Goal: Transaction & Acquisition: Purchase product/service

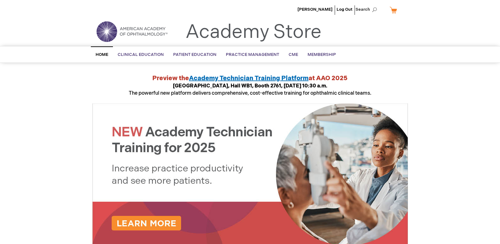
click at [391, 10] on link "My Cart" at bounding box center [395, 9] width 15 height 11
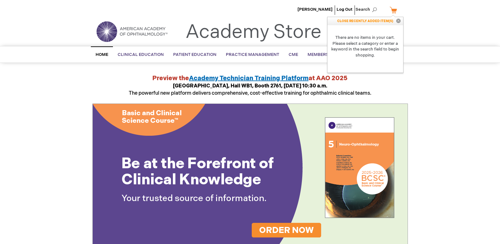
click at [400, 21] on button "Close" at bounding box center [398, 21] width 9 height 8
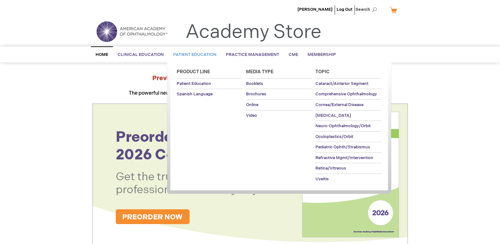
click at [202, 54] on span "Patient Education" at bounding box center [194, 54] width 43 height 5
click at [260, 93] on span "Brochures" at bounding box center [256, 93] width 20 height 5
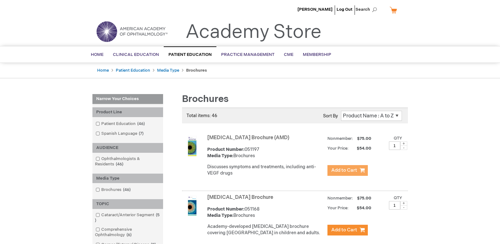
click at [348, 168] on span "Add to Cart" at bounding box center [344, 170] width 26 height 6
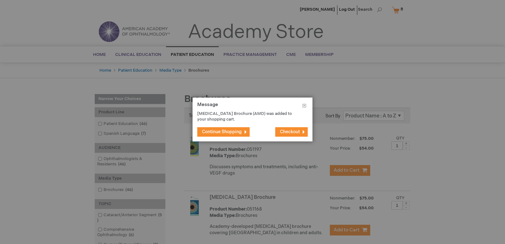
click at [234, 132] on span "Continue Shopping" at bounding box center [222, 131] width 40 height 5
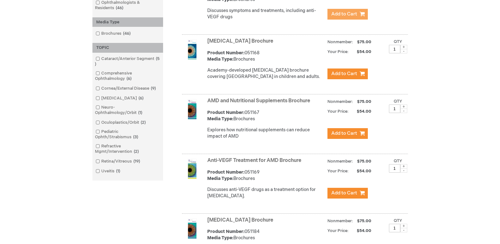
scroll to position [169, 0]
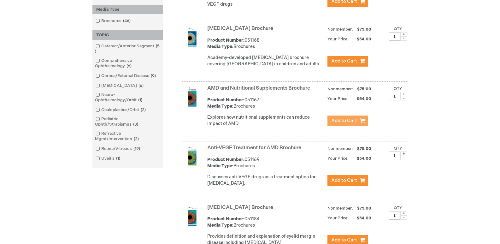
click at [336, 124] on span "Add to Cart" at bounding box center [344, 121] width 26 height 6
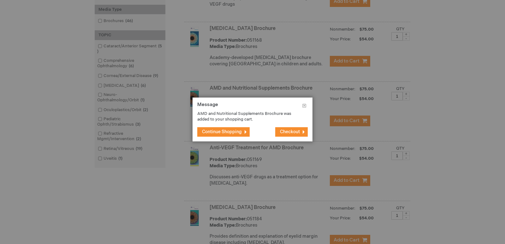
click at [237, 131] on span "Continue Shopping" at bounding box center [222, 131] width 40 height 5
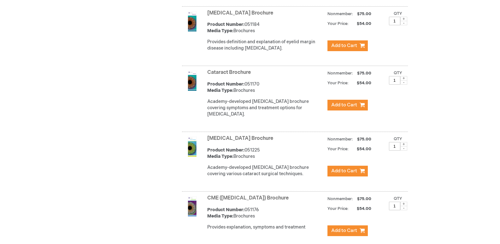
scroll to position [378, 0]
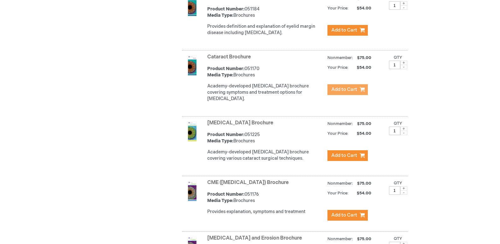
click at [350, 92] on span "Add to Cart" at bounding box center [344, 89] width 26 height 6
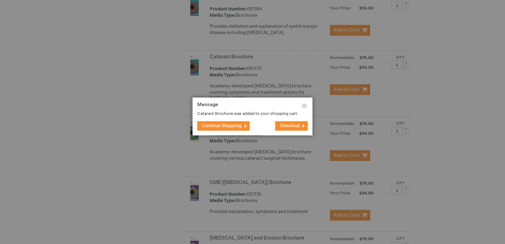
click at [219, 127] on span "Continue Shopping" at bounding box center [222, 125] width 40 height 5
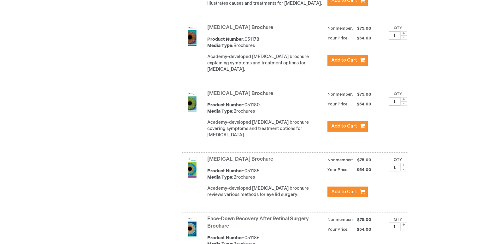
scroll to position [802, 0]
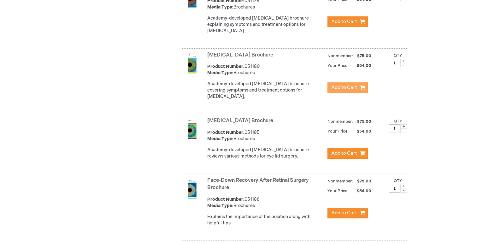
click at [346, 91] on span "Add to Cart" at bounding box center [344, 88] width 26 height 6
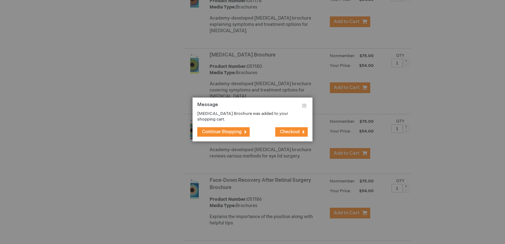
click at [234, 127] on button "Continue Shopping" at bounding box center [223, 131] width 52 height 9
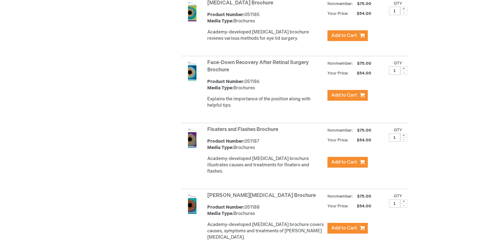
scroll to position [956, 0]
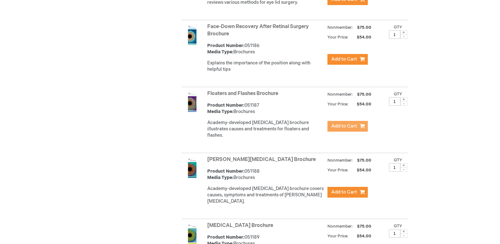
click at [344, 126] on span "Add to Cart" at bounding box center [344, 126] width 26 height 6
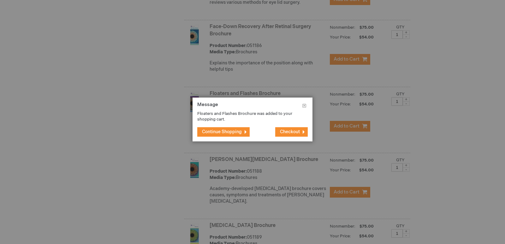
click at [238, 132] on span "Continue Shopping" at bounding box center [222, 131] width 40 height 5
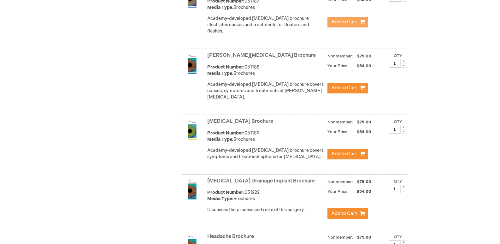
scroll to position [1091, 0]
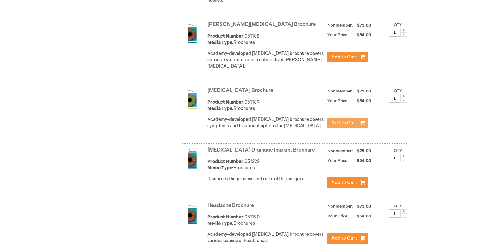
click at [340, 120] on span "Add to Cart" at bounding box center [344, 123] width 26 height 6
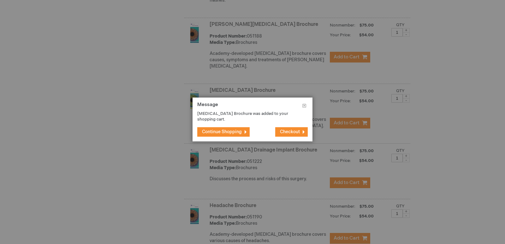
click at [226, 130] on span "Continue Shopping" at bounding box center [222, 131] width 40 height 5
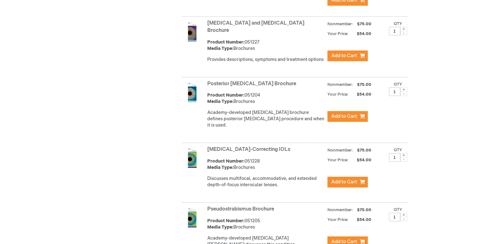
scroll to position [1769, 0]
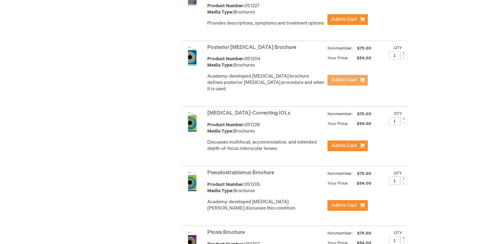
click at [354, 77] on span "Add to Cart" at bounding box center [344, 80] width 26 height 6
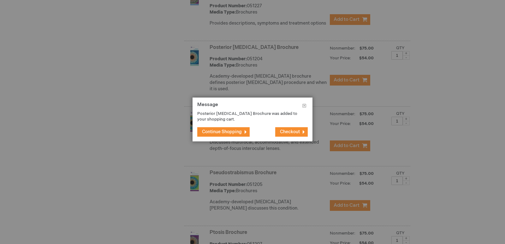
click at [232, 128] on button "Continue Shopping" at bounding box center [223, 131] width 52 height 9
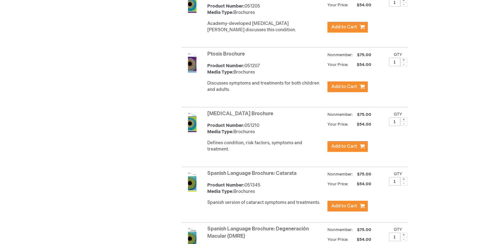
scroll to position [1955, 0]
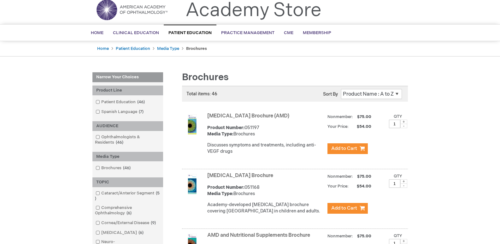
scroll to position [0, 0]
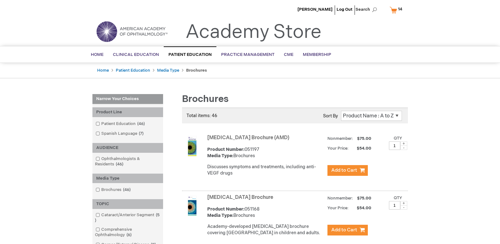
click at [392, 9] on link "My Cart 14 14 items" at bounding box center [397, 9] width 18 height 11
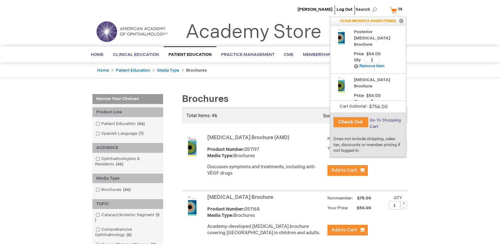
click at [386, 118] on span "Go To Shopping Cart" at bounding box center [385, 123] width 31 height 11
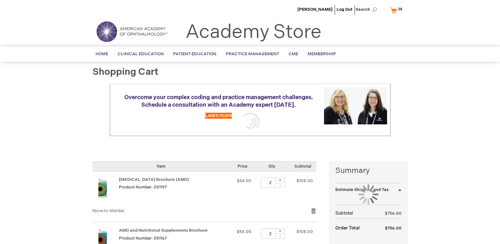
select select "US"
select select "5"
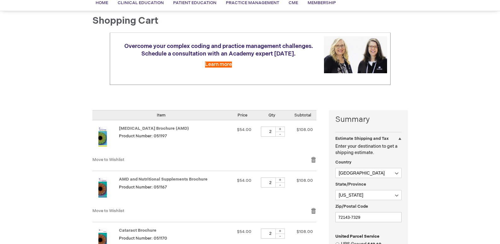
scroll to position [74, 0]
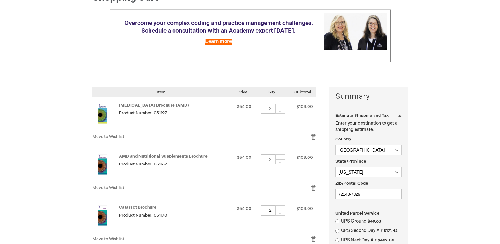
click at [284, 112] on div "-" at bounding box center [279, 110] width 9 height 5
type input "1"
click at [283, 161] on div "-" at bounding box center [279, 161] width 9 height 5
type input "1"
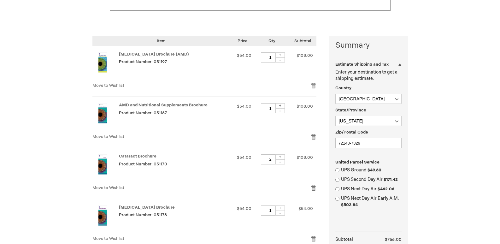
scroll to position [156, 0]
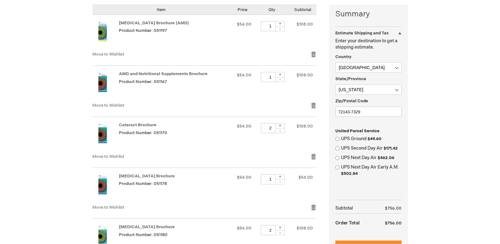
click at [282, 131] on div "-" at bounding box center [279, 130] width 9 height 5
type input "1"
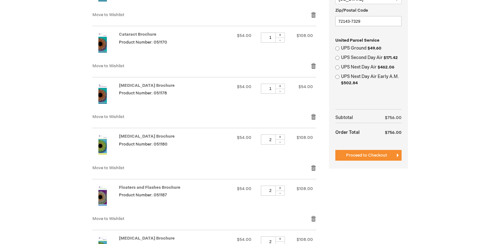
scroll to position [255, 0]
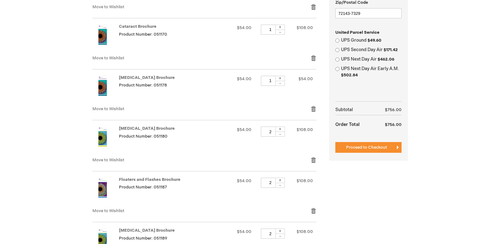
click at [282, 134] on div "-" at bounding box center [279, 134] width 9 height 5
type input "1"
click at [283, 184] on div "-" at bounding box center [279, 185] width 9 height 5
type input "1"
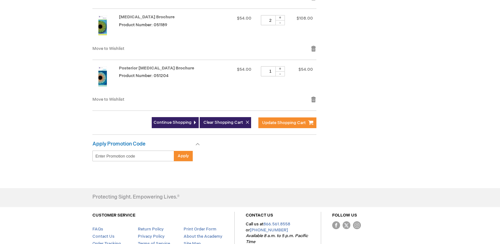
scroll to position [481, 0]
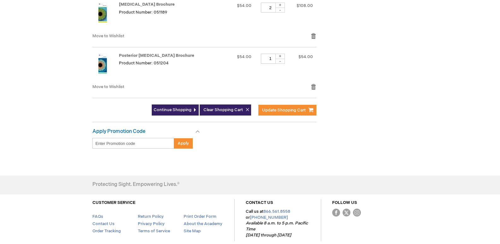
click at [283, 12] on div "-" at bounding box center [279, 10] width 9 height 5
type input "1"
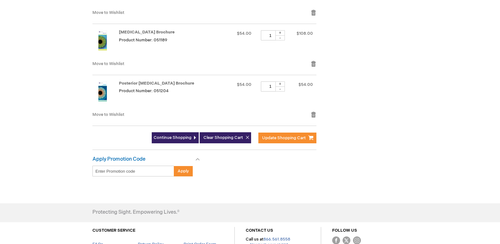
scroll to position [476, 0]
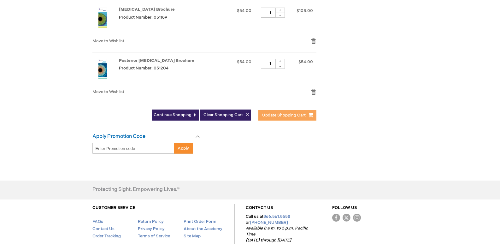
click at [294, 115] on span "Update Shopping Cart" at bounding box center [284, 115] width 44 height 5
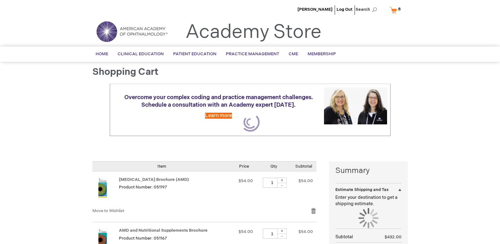
select select "US"
select select "5"
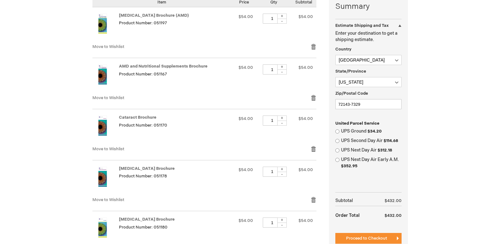
scroll to position [133, 0]
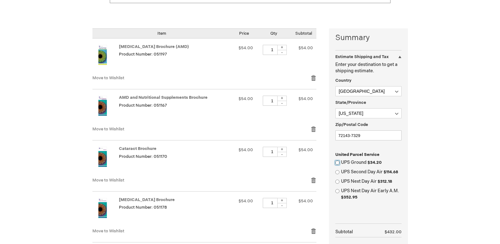
click at [336, 161] on input "UPS Ground $34.20" at bounding box center [337, 163] width 4 height 4
radio input "true"
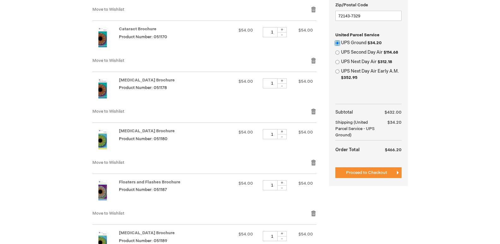
scroll to position [260, 0]
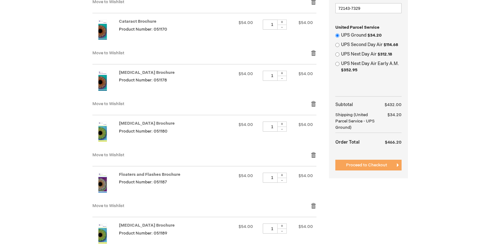
click at [357, 168] on button "Proceed to Checkout" at bounding box center [368, 165] width 66 height 11
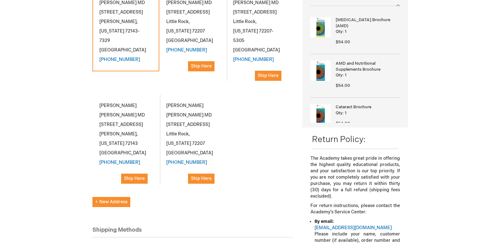
scroll to position [134, 0]
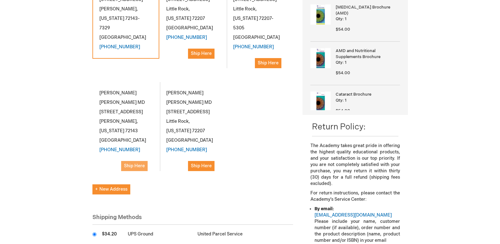
click at [132, 163] on span "Ship Here" at bounding box center [134, 165] width 21 height 5
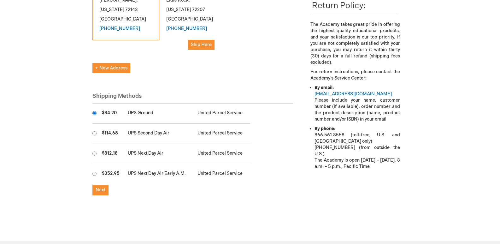
scroll to position [278, 0]
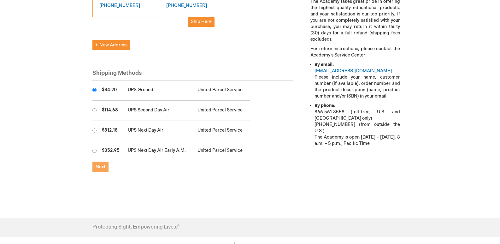
click at [99, 164] on span "Next" at bounding box center [101, 166] width 10 height 5
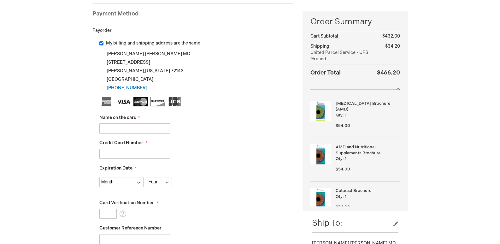
scroll to position [128, 0]
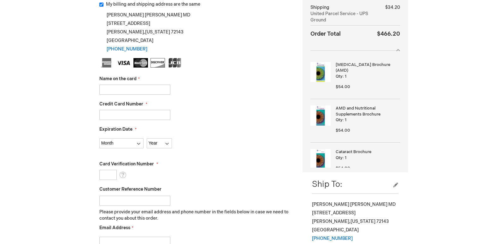
click at [113, 87] on input "Name on the card" at bounding box center [134, 90] width 71 height 10
type input "[PERSON_NAME]"
click at [109, 119] on input "Credit Card Number" at bounding box center [134, 115] width 71 height 10
type input "5199550022305928"
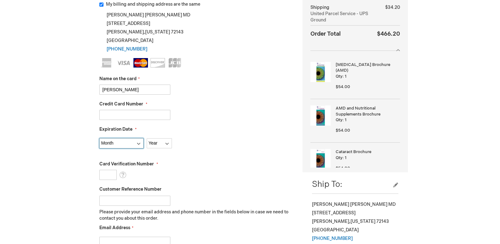
click at [136, 143] on select "Month 01 - January 02 - February 03 - March 04 - April 05 - May 06 - June 07 - …" at bounding box center [121, 143] width 44 height 10
select select "7"
click at [99, 138] on select "Month 01 - January 02 - February 03 - March 04 - April 05 - May 06 - June 07 - …" at bounding box center [121, 143] width 44 height 10
click at [158, 145] on select "Year 2025 2026 2027 2028 2029 2030 2031 2032 2033 2034 2035" at bounding box center [159, 143] width 25 height 10
select select "2028"
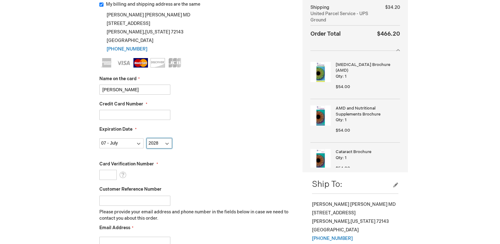
click at [147, 138] on select "Year 2025 2026 2027 2028 2029 2030 2031 2032 2033 2034 2035" at bounding box center [159, 143] width 25 height 10
click at [113, 172] on input "Card Verification Number" at bounding box center [107, 175] width 17 height 10
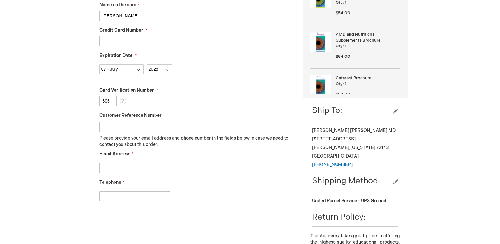
scroll to position [215, 0]
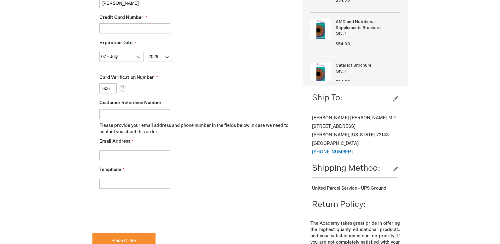
type input "606"
click at [117, 156] on input "Email Address" at bounding box center [134, 155] width 71 height 10
type input "Traceys60@aol.com"
type input "5019448647"
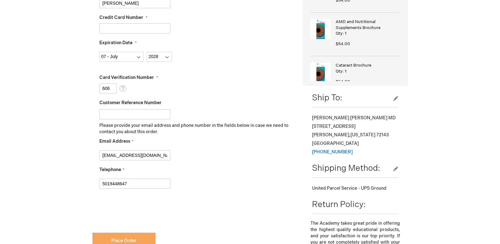
checkbox input "true"
click at [129, 238] on span "Place Order" at bounding box center [123, 240] width 25 height 5
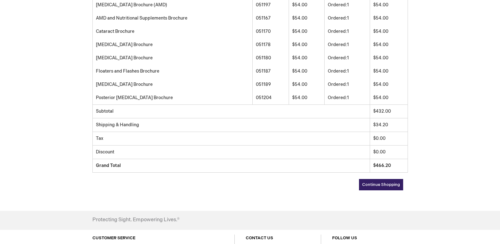
scroll to position [205, 0]
